Goal: Find specific page/section: Find specific page/section

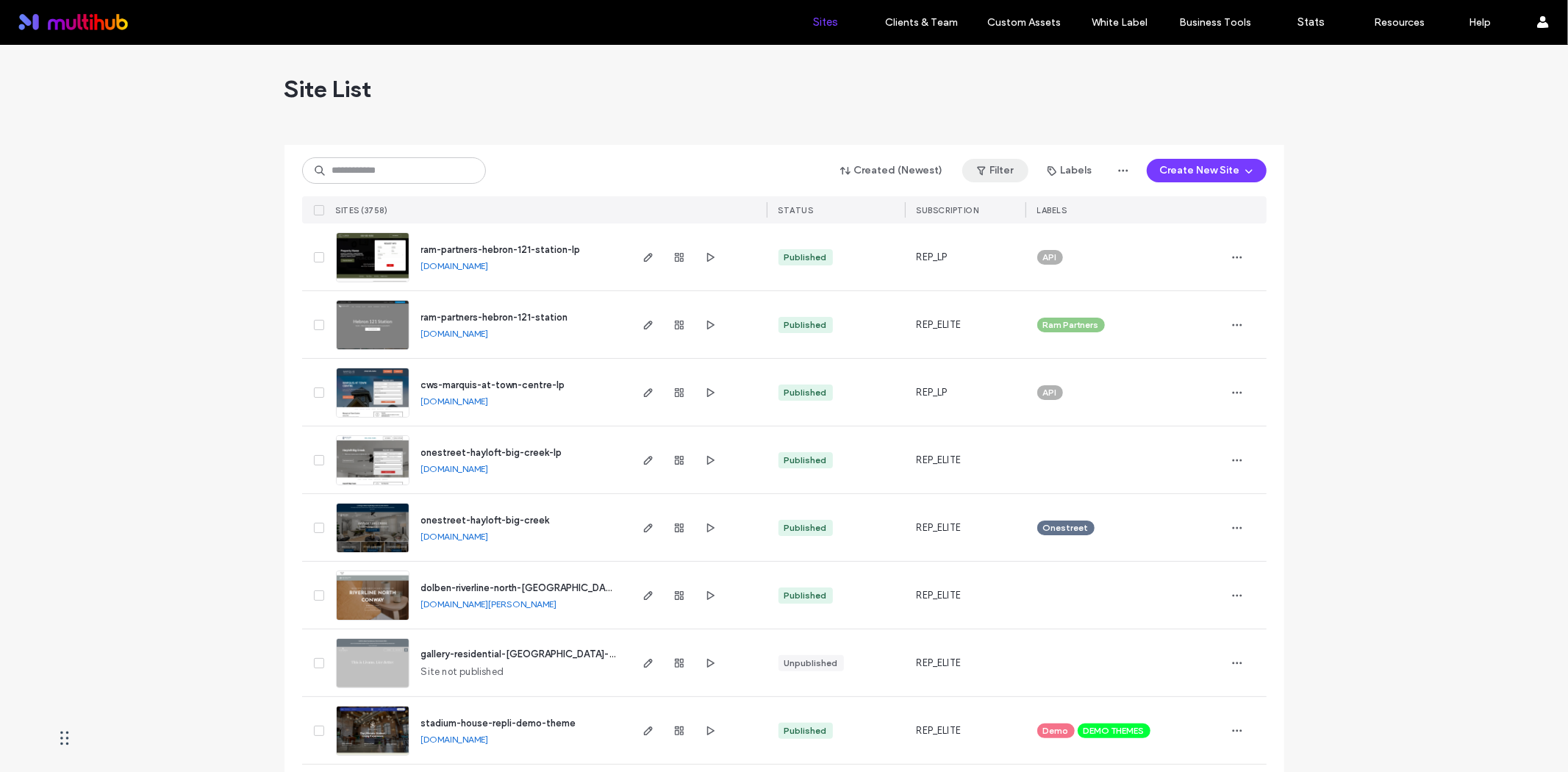
click at [996, 159] on button "Filter" at bounding box center [995, 171] width 66 height 23
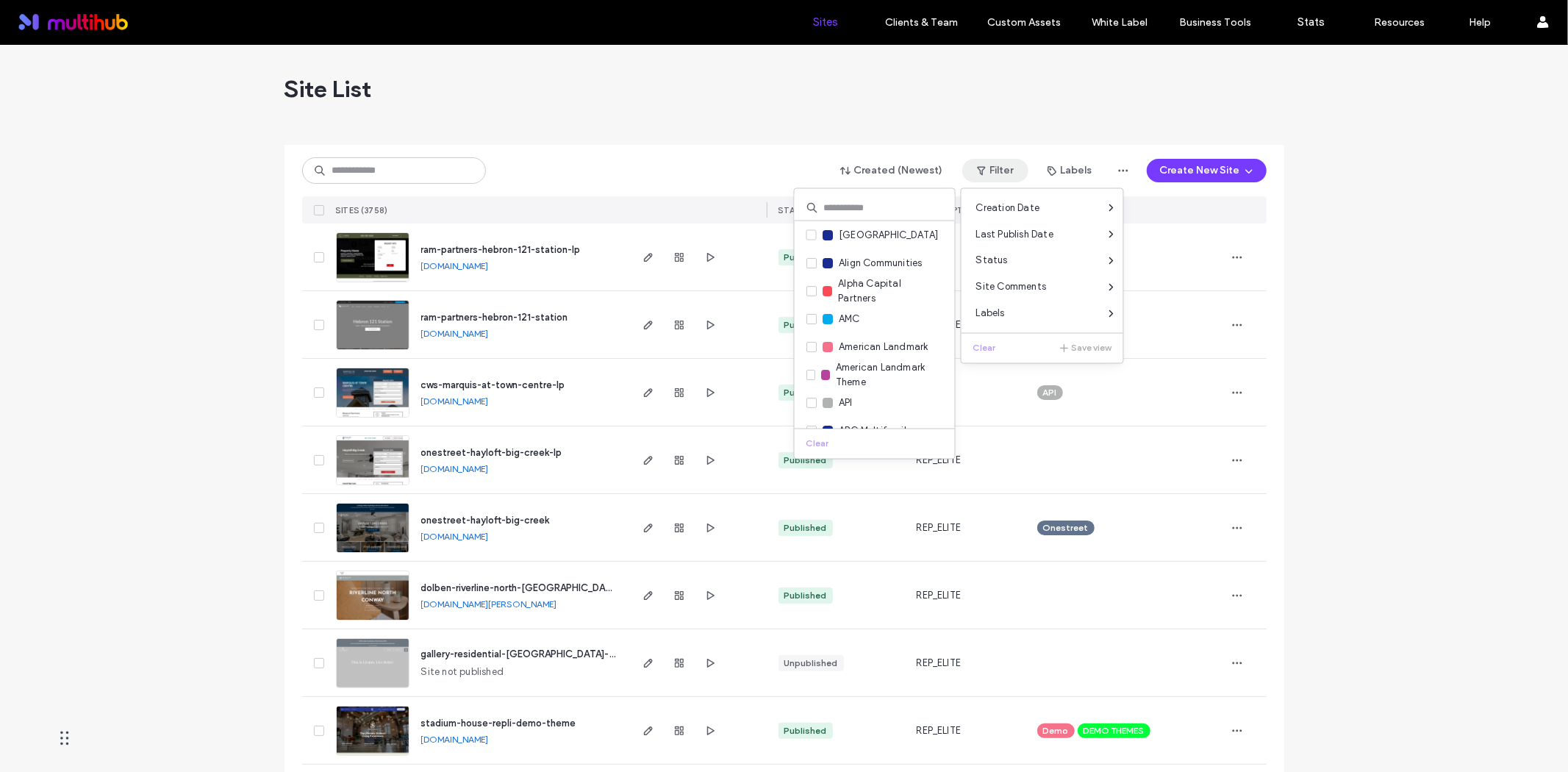
click at [851, 204] on input at bounding box center [875, 207] width 161 height 26
type input "******"
click at [835, 240] on div "Reside Living" at bounding box center [860, 235] width 74 height 14
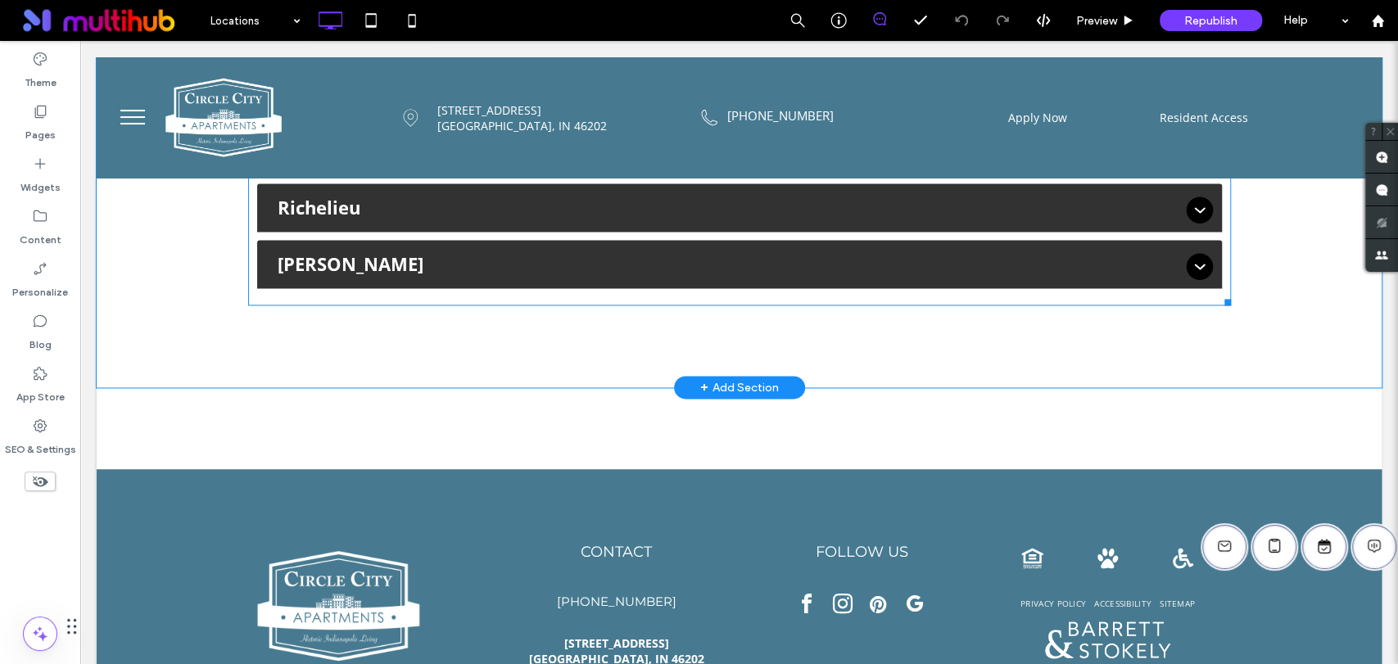
scroll to position [1638, 0]
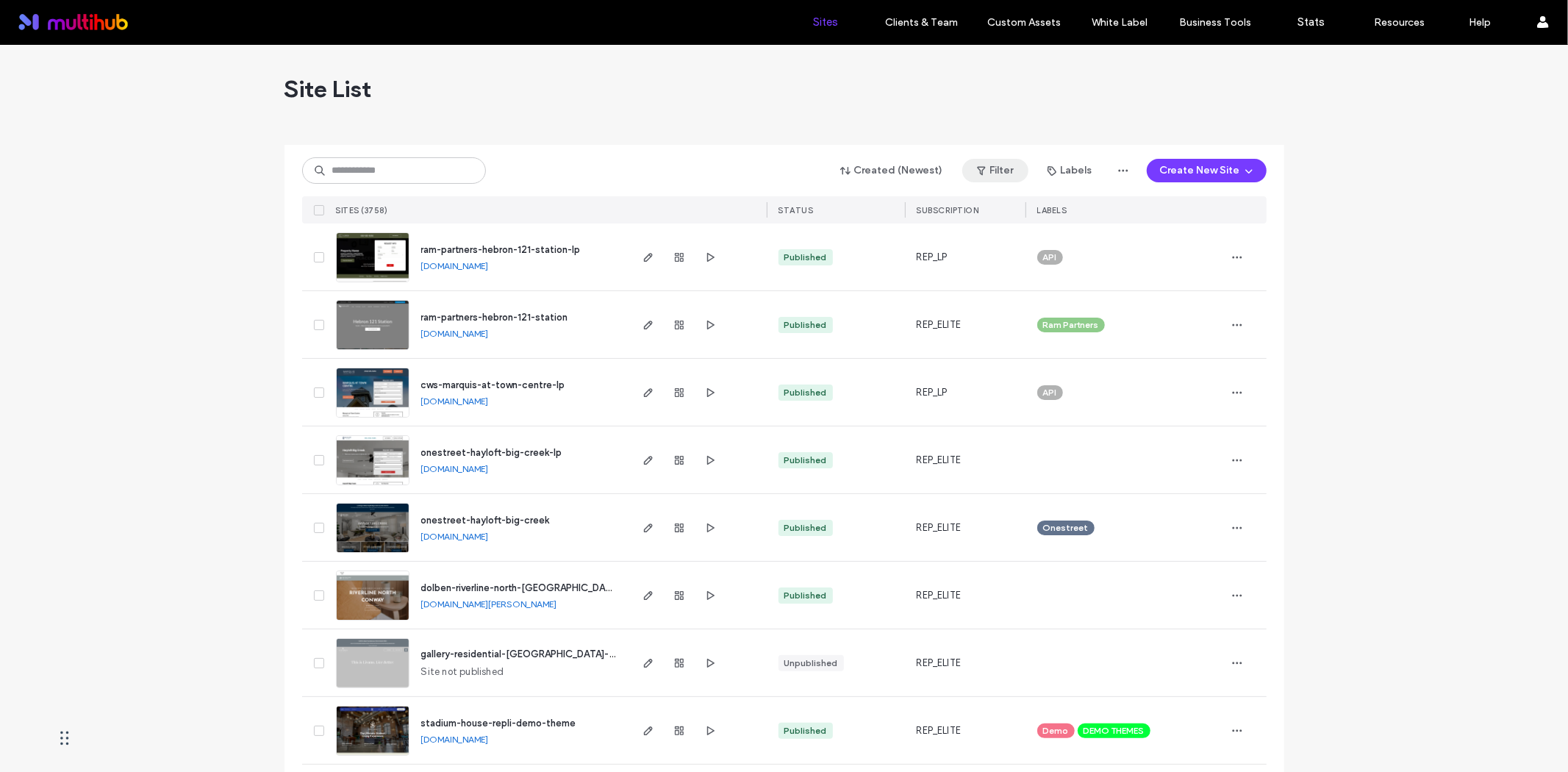
click at [1007, 169] on button "Filter" at bounding box center [995, 171] width 66 height 23
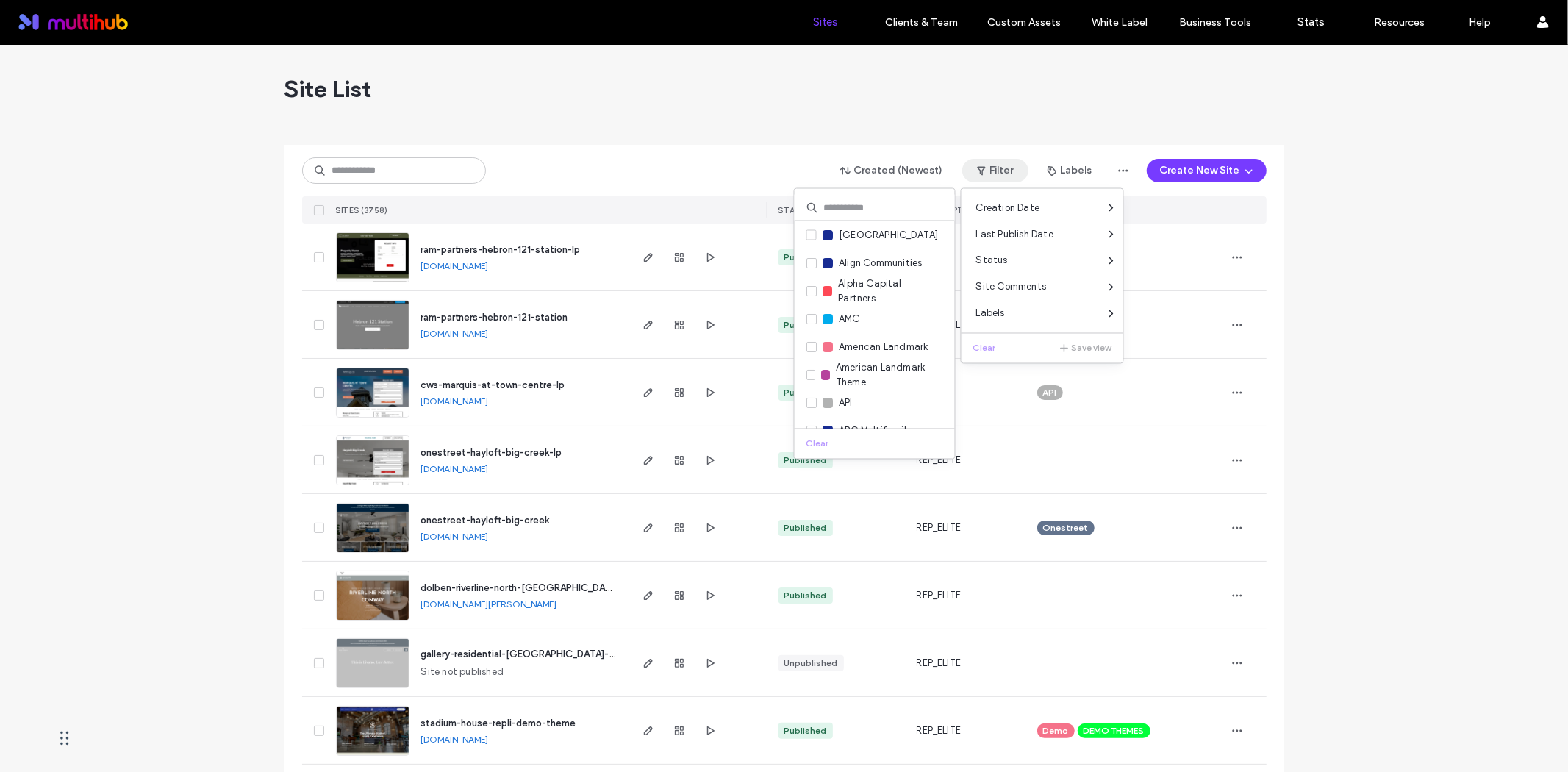
click at [866, 204] on input at bounding box center [875, 207] width 161 height 26
type input "******"
click at [848, 227] on label "Reside Living" at bounding box center [852, 235] width 91 height 16
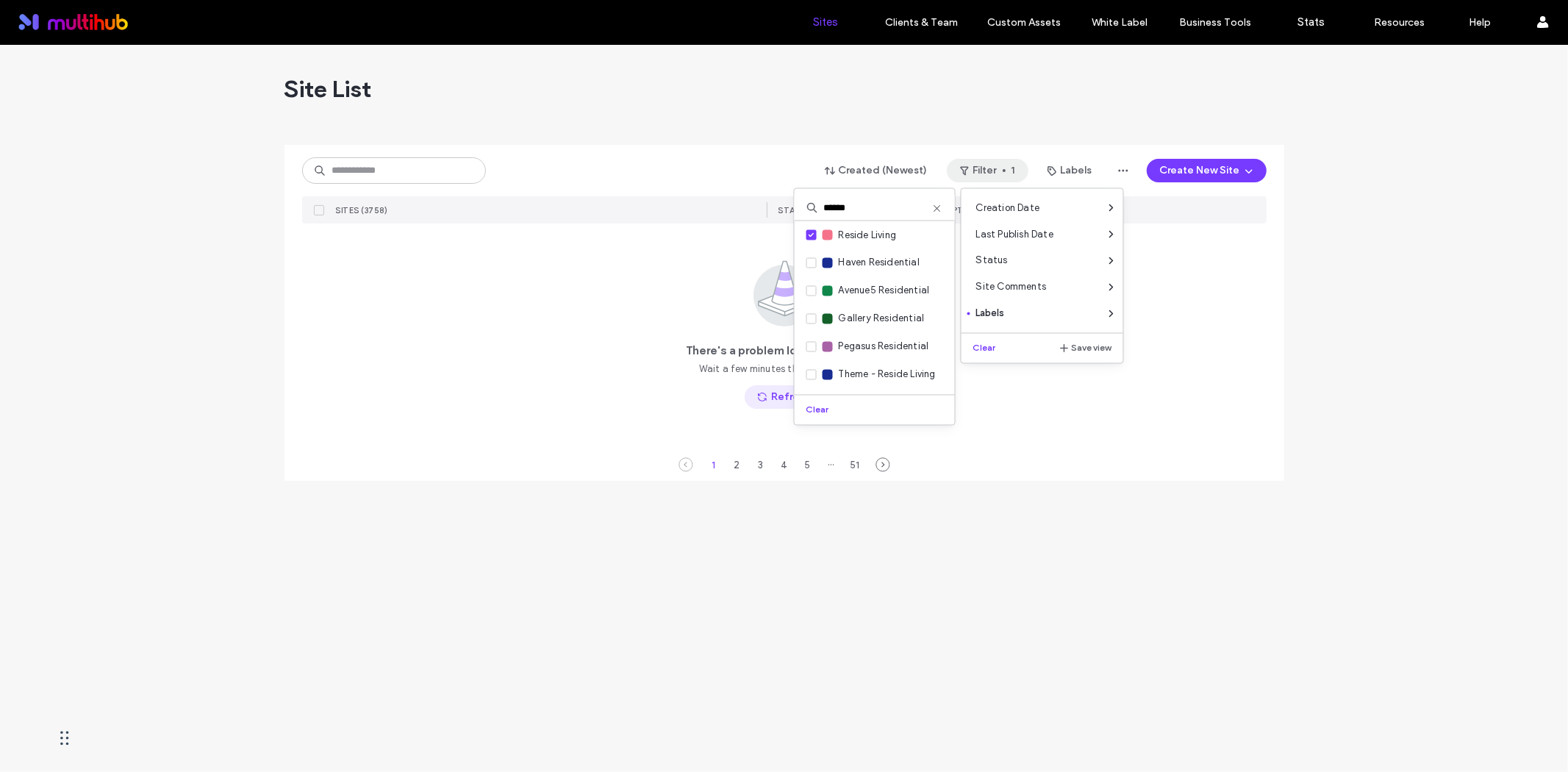
click at [763, 406] on span "button" at bounding box center [764, 397] width 14 height 22
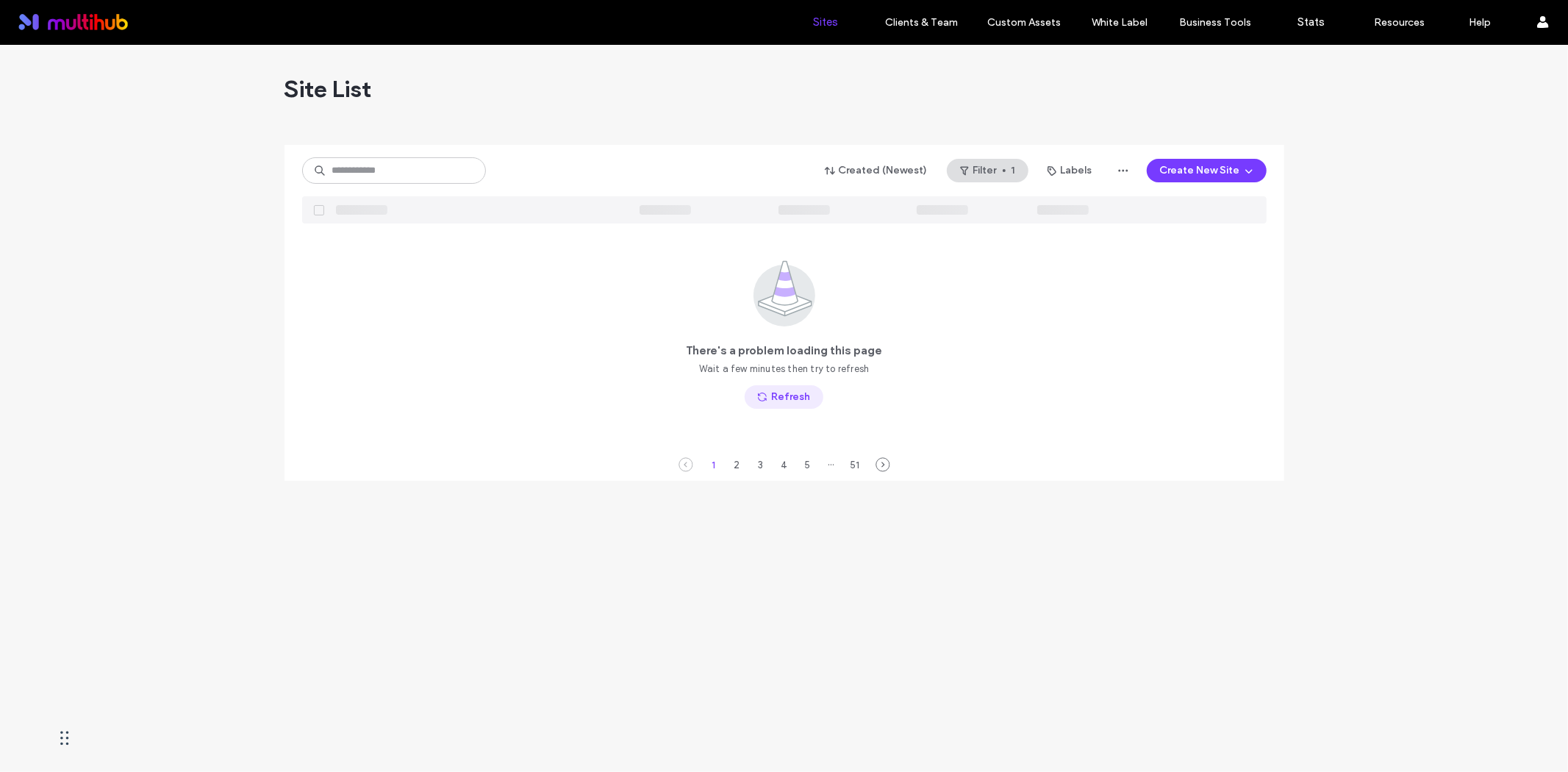
click at [788, 393] on button "Refresh" at bounding box center [784, 397] width 79 height 23
click at [788, 399] on button "Refresh" at bounding box center [784, 397] width 79 height 23
